Goal: Find specific page/section: Find specific page/section

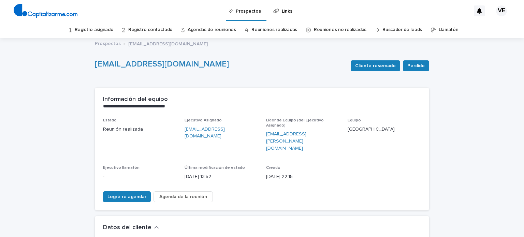
click at [320, 30] on font "Reuniones no realizadas" at bounding box center [340, 29] width 53 height 5
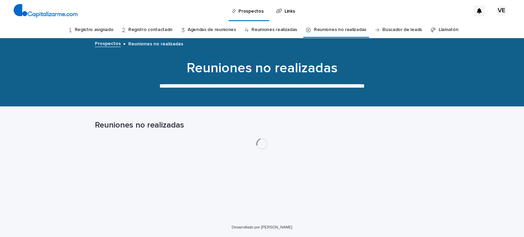
click at [276, 30] on font "Reuniones realizadas" at bounding box center [275, 29] width 46 height 5
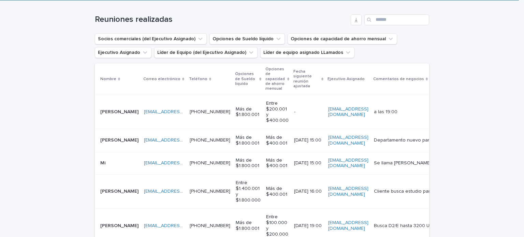
scroll to position [123, 0]
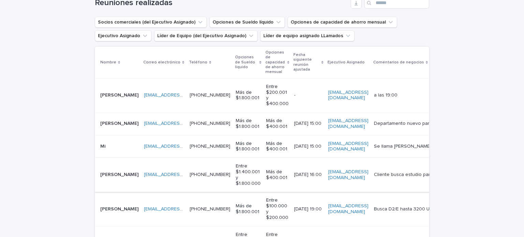
click at [144, 174] on font "[EMAIL_ADDRESS][DOMAIN_NAME]" at bounding box center [182, 174] width 77 height 5
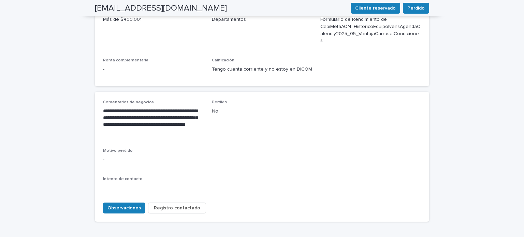
scroll to position [310, 0]
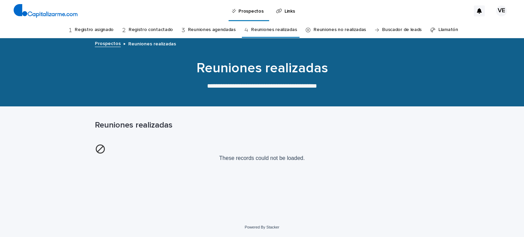
click at [124, 12] on div "Prospectos Links" at bounding box center [276, 11] width 390 height 22
click at [101, 29] on link "Registro asignado" at bounding box center [94, 30] width 39 height 16
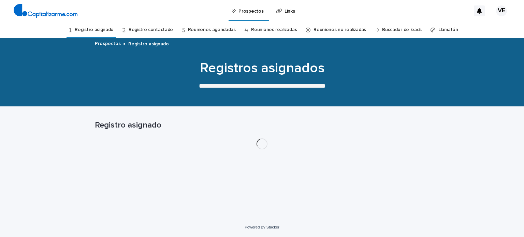
click at [149, 28] on link "Registro contactado" at bounding box center [151, 30] width 44 height 16
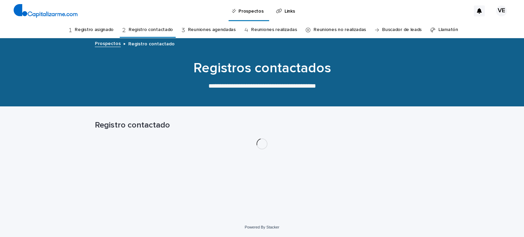
click at [206, 29] on link "Reuniones agendadas" at bounding box center [212, 30] width 48 height 16
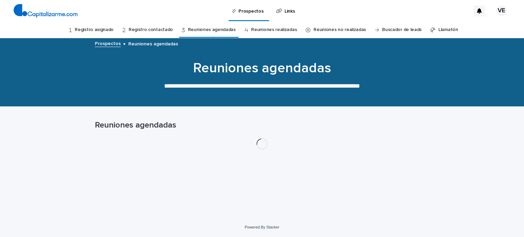
click at [114, 31] on link "Registro asignado" at bounding box center [94, 30] width 39 height 16
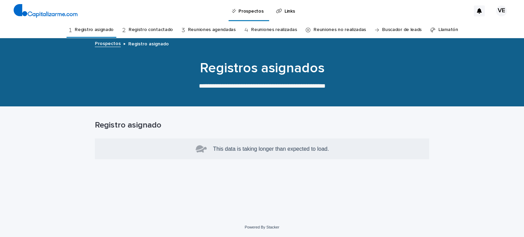
click at [150, 31] on link "Registro contactado" at bounding box center [151, 30] width 44 height 16
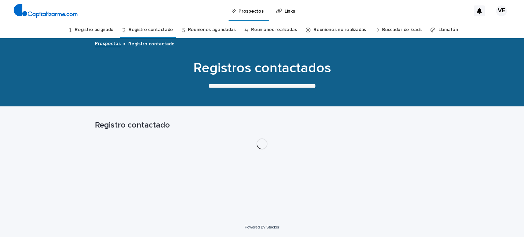
click at [191, 33] on link "Reuniones agendadas" at bounding box center [212, 30] width 48 height 16
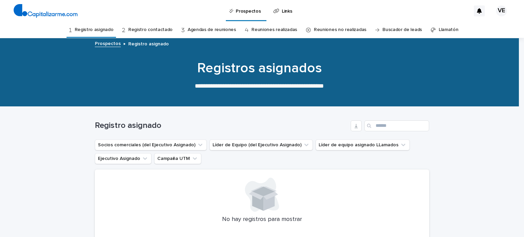
click at [154, 31] on font "Registro contactado" at bounding box center [150, 29] width 44 height 5
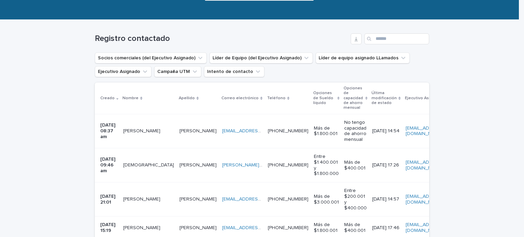
scroll to position [85, 0]
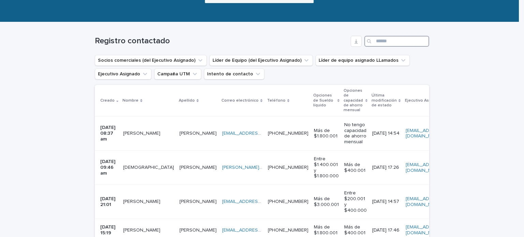
click at [396, 41] on input "Buscar" at bounding box center [396, 41] width 65 height 11
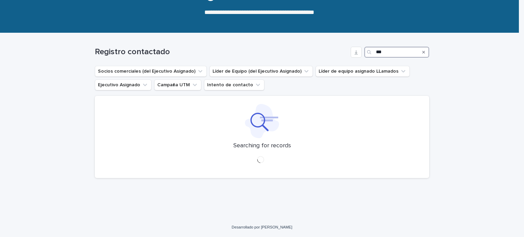
scroll to position [73, 0]
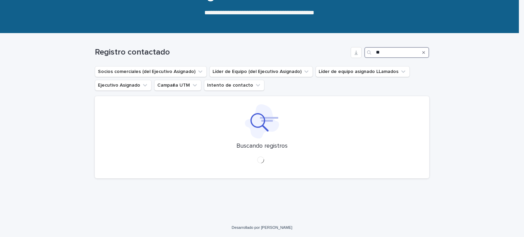
type input "**"
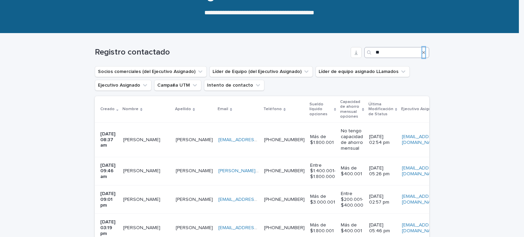
scroll to position [85, 0]
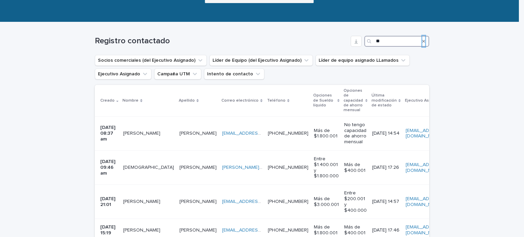
click at [390, 39] on input "**" at bounding box center [396, 41] width 65 height 11
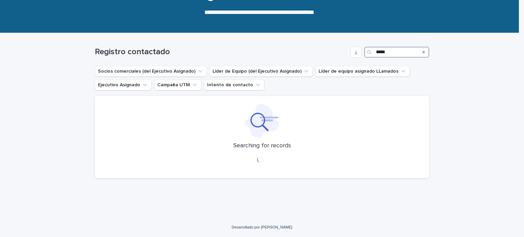
scroll to position [73, 0]
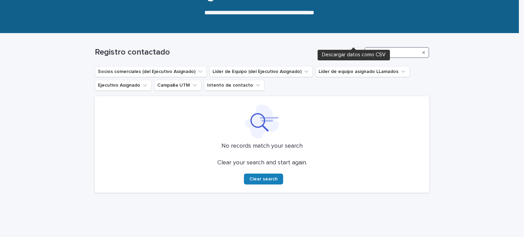
scroll to position [85, 0]
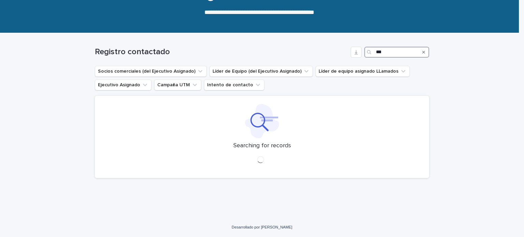
scroll to position [73, 0]
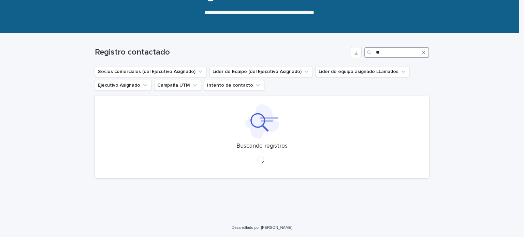
type input "*"
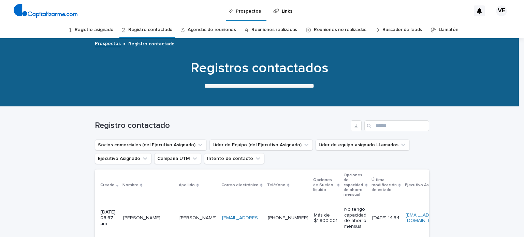
click at [210, 28] on font "Agendas de reuniones" at bounding box center [212, 29] width 48 height 5
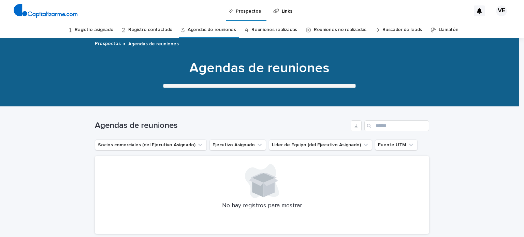
click at [270, 31] on font "Reuniones realizadas" at bounding box center [275, 29] width 46 height 5
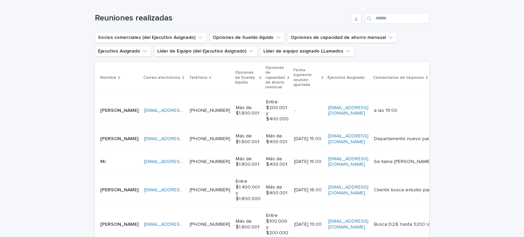
scroll to position [111, 0]
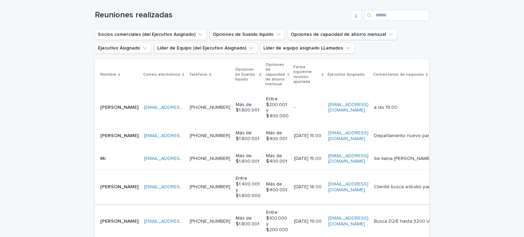
click at [162, 187] on font "[EMAIL_ADDRESS][DOMAIN_NAME]" at bounding box center [182, 187] width 77 height 5
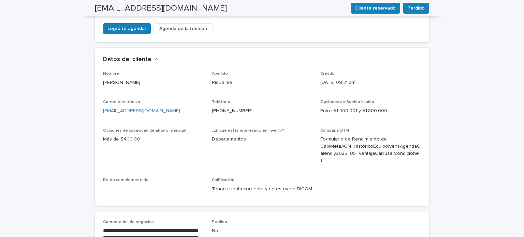
scroll to position [171, 0]
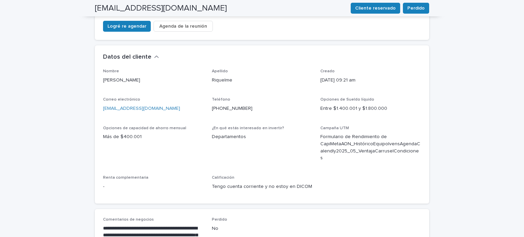
click at [425, 87] on div "Nombre [PERSON_NAME] [PERSON_NAME] Creado [DATE] 09:21 am Correo electrónico [E…" at bounding box center [262, 136] width 334 height 135
click at [55, 29] on div "**********" at bounding box center [262, 123] width 524 height 511
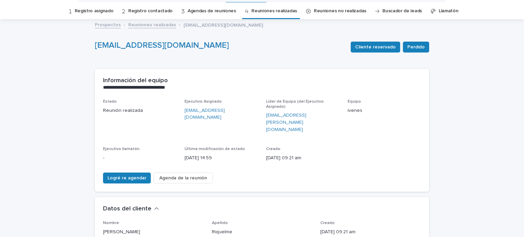
scroll to position [0, 0]
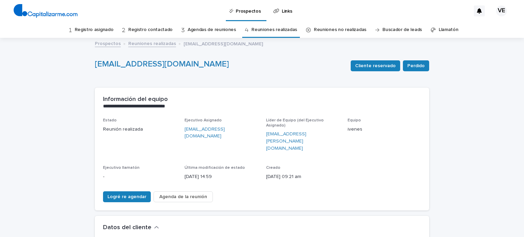
click at [143, 31] on font "Registro contactado" at bounding box center [150, 29] width 44 height 5
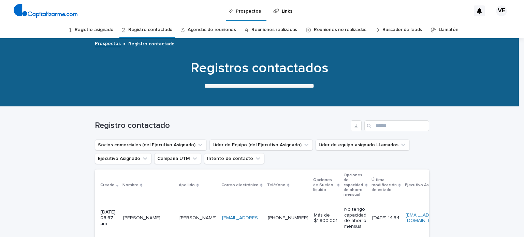
click at [265, 28] on font "Reuniones realizadas" at bounding box center [275, 29] width 46 height 5
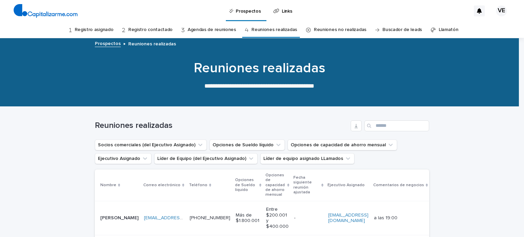
click at [99, 29] on font "Registro asignado" at bounding box center [94, 29] width 39 height 5
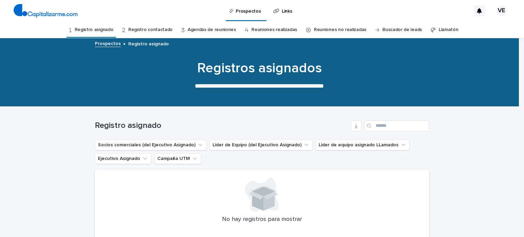
click at [157, 30] on font "Registro contactado" at bounding box center [150, 29] width 44 height 5
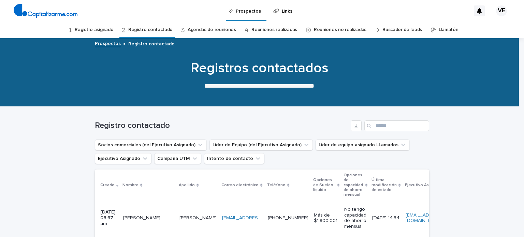
click at [209, 29] on font "Agendas de reuniones" at bounding box center [212, 29] width 48 height 5
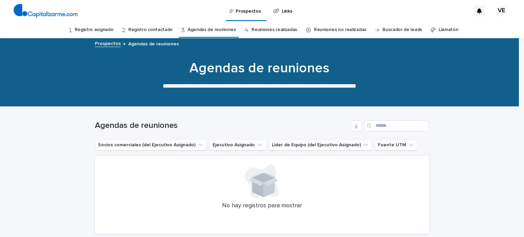
click at [266, 33] on link "Reuniones realizadas" at bounding box center [275, 30] width 46 height 16
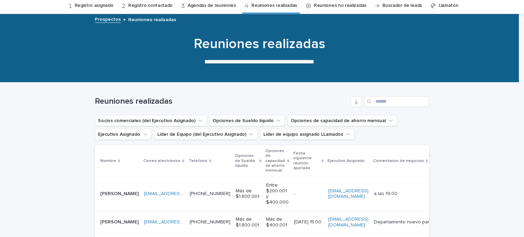
scroll to position [22, 0]
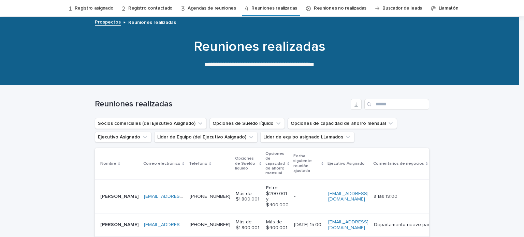
click at [326, 9] on font "Reuniones no realizadas" at bounding box center [340, 8] width 53 height 5
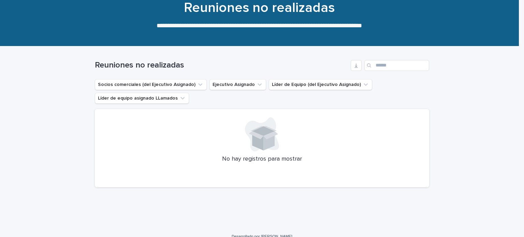
scroll to position [69, 0]
